Goal: Transaction & Acquisition: Purchase product/service

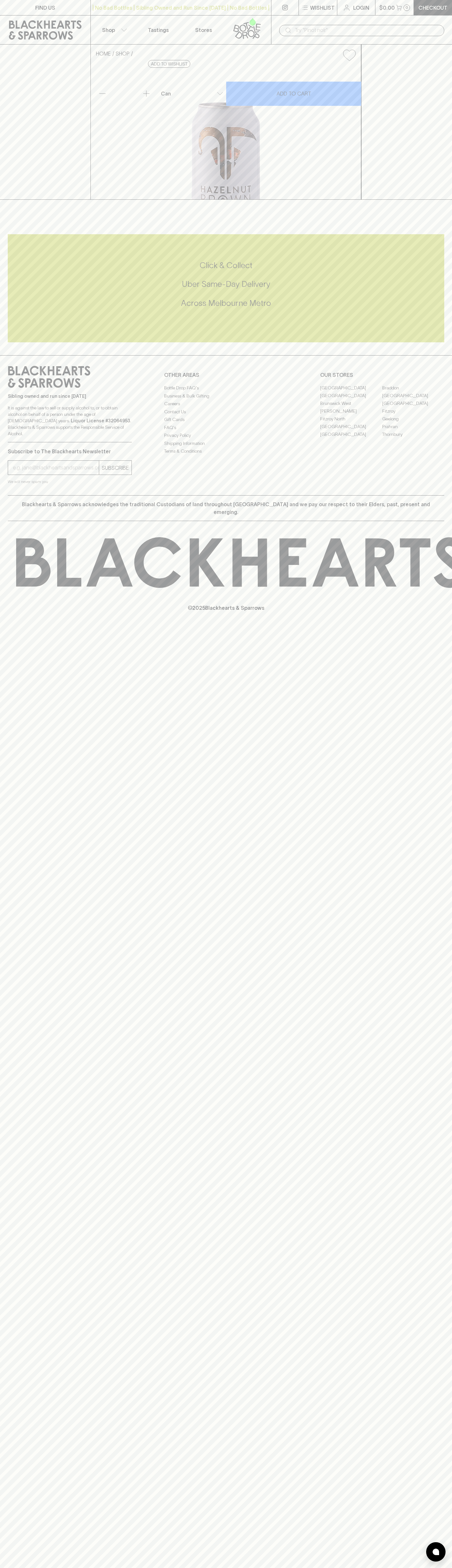
click at [254, 32] on icon at bounding box center [251, 33] width 7 height 7
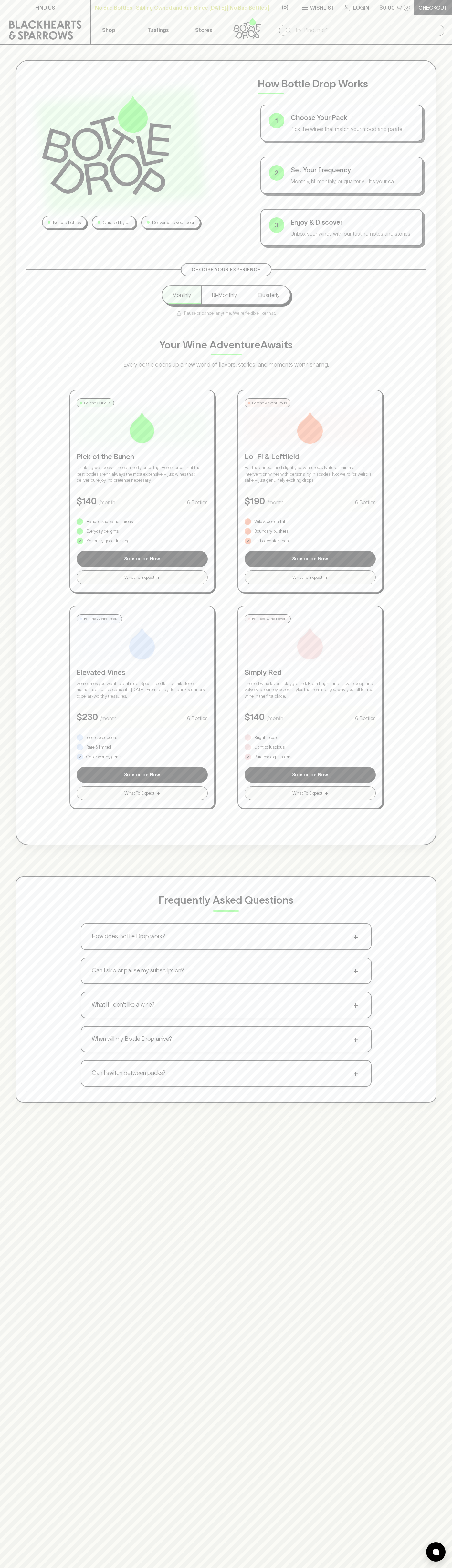
click at [301, 1567] on html "FIND US | No Bad Bottles | Sibling Owned and Run Since 2006 | No Bad Bottles | …" at bounding box center [226, 1013] width 452 height 2027
click at [26, 570] on div "No bad bottles Curated by us Delivered to your door How Bottle Drop Works 1 Cho…" at bounding box center [225, 453] width 421 height 785
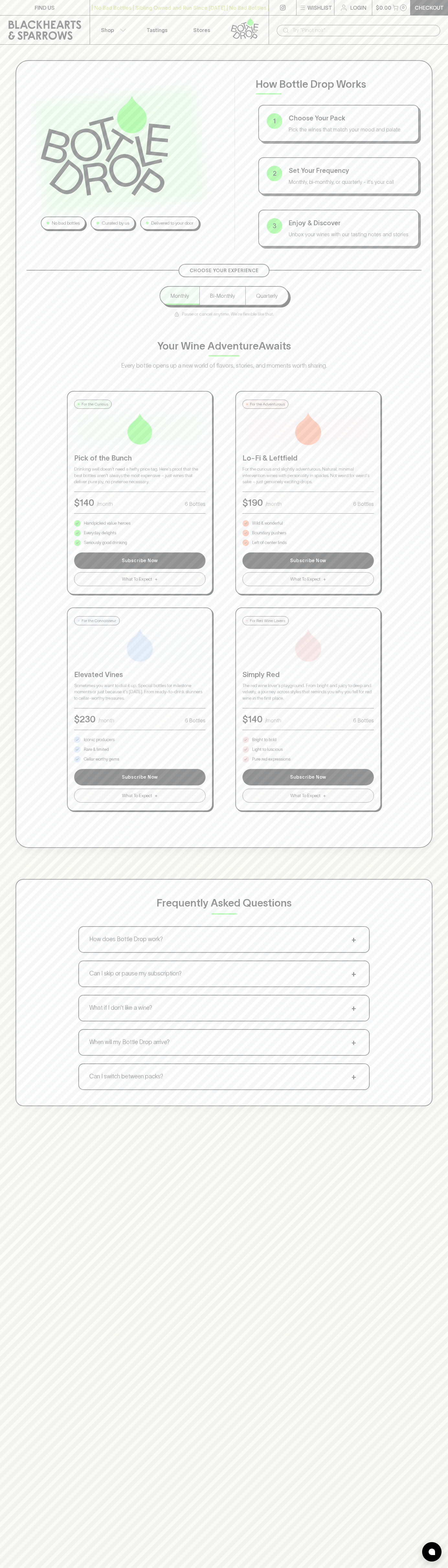
click at [271, 759] on p "Pure red expressions" at bounding box center [271, 759] width 38 height 7
